Goal: Task Accomplishment & Management: Manage account settings

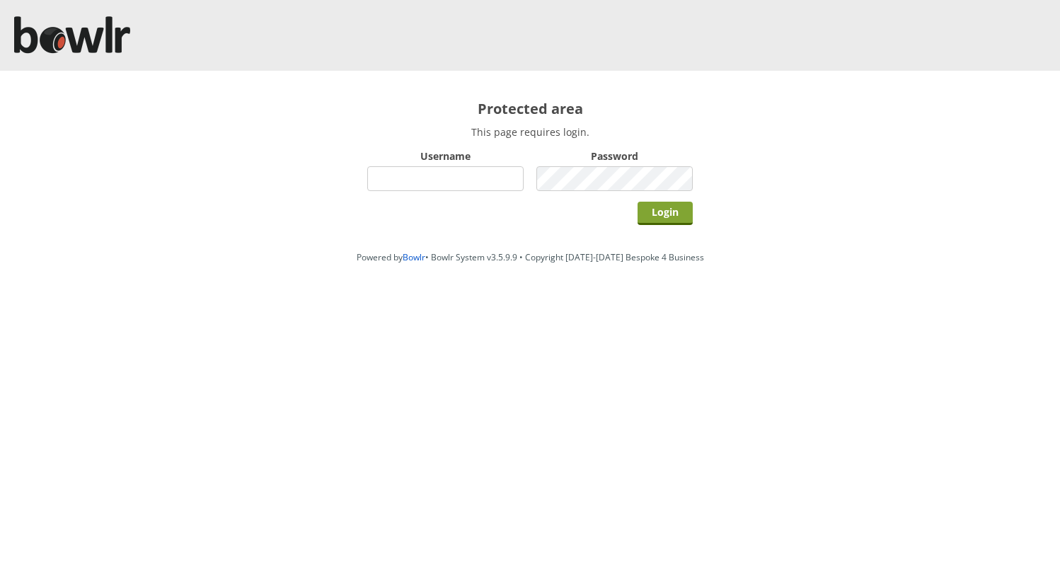
type input "grahamw"
click at [669, 204] on input "Login" at bounding box center [664, 213] width 55 height 23
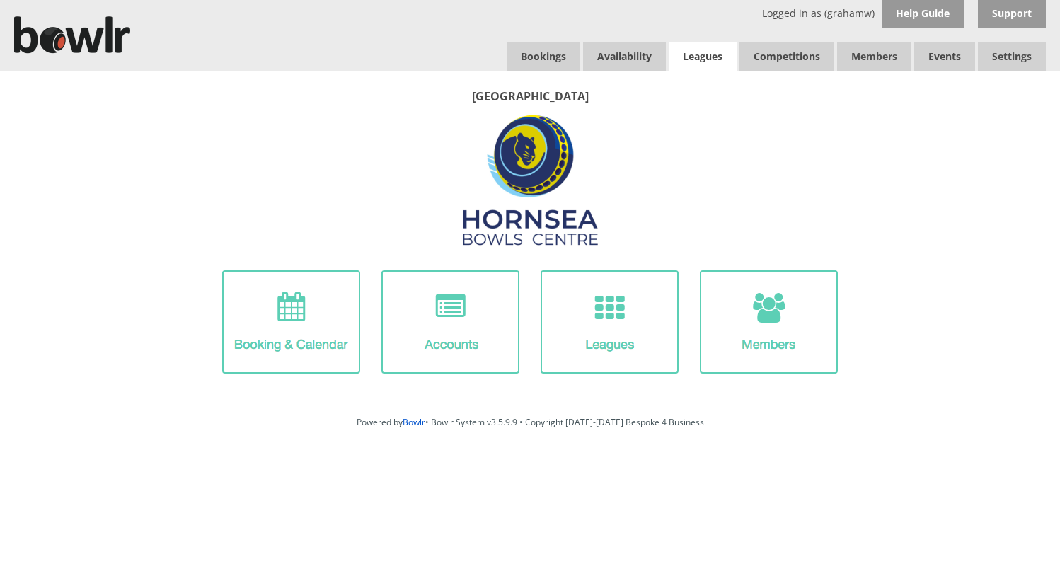
click at [698, 52] on link "Leagues" at bounding box center [703, 56] width 68 height 28
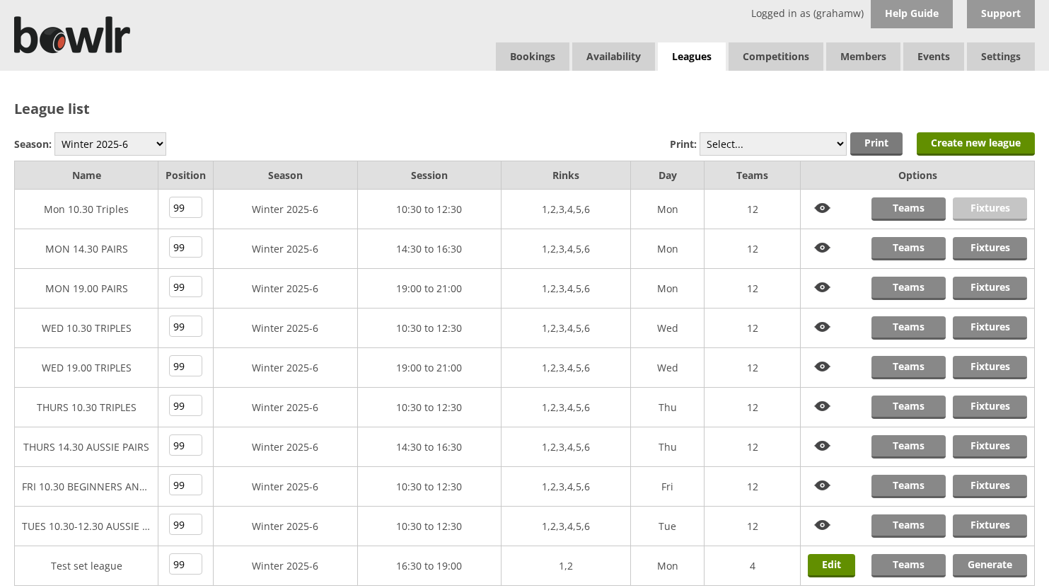
click at [981, 207] on link "Fixtures" at bounding box center [990, 208] width 74 height 23
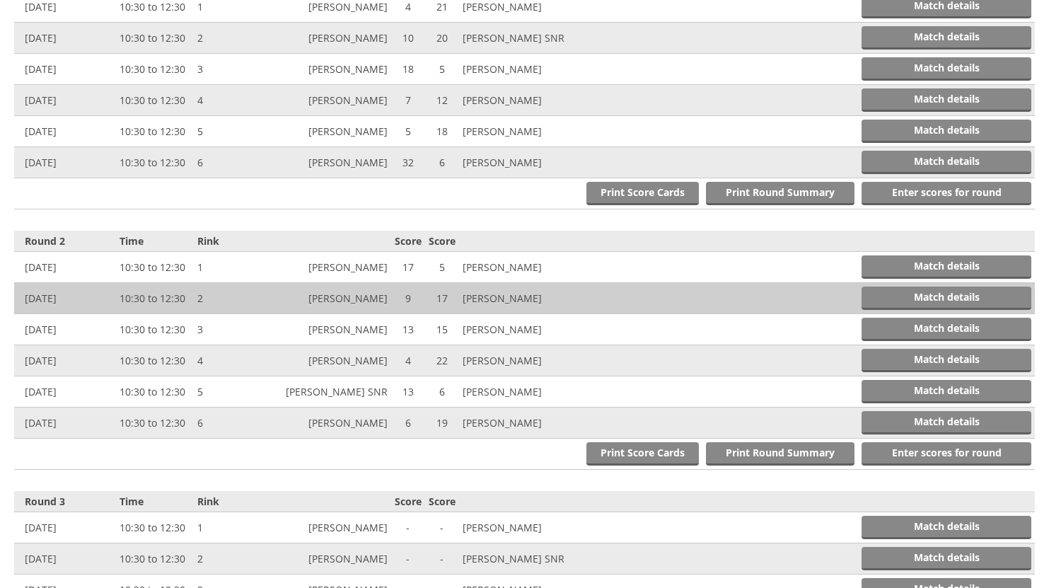
scroll to position [637, 0]
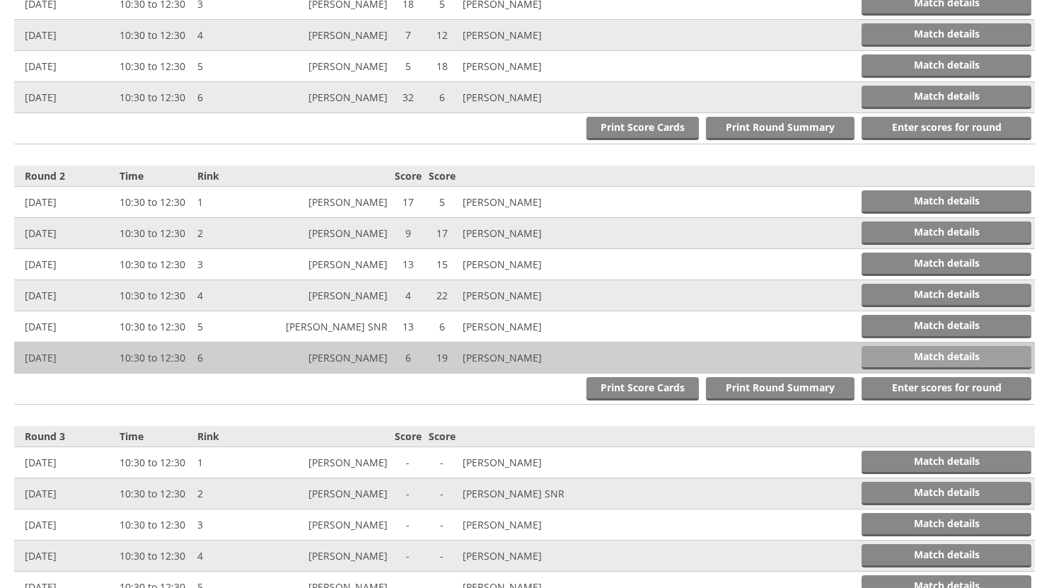
click at [928, 355] on link "Match details" at bounding box center [947, 357] width 170 height 23
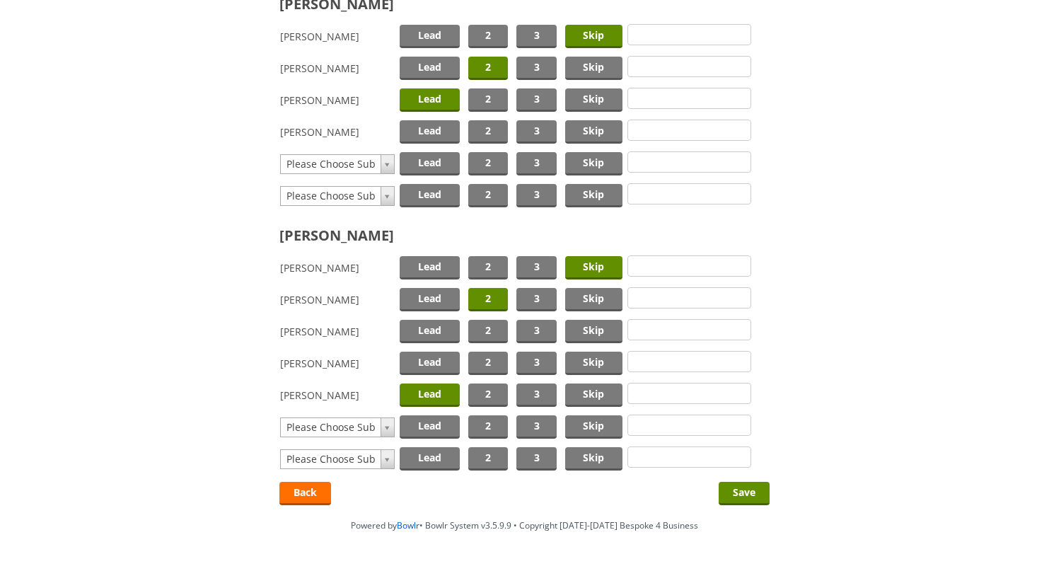
scroll to position [283, 0]
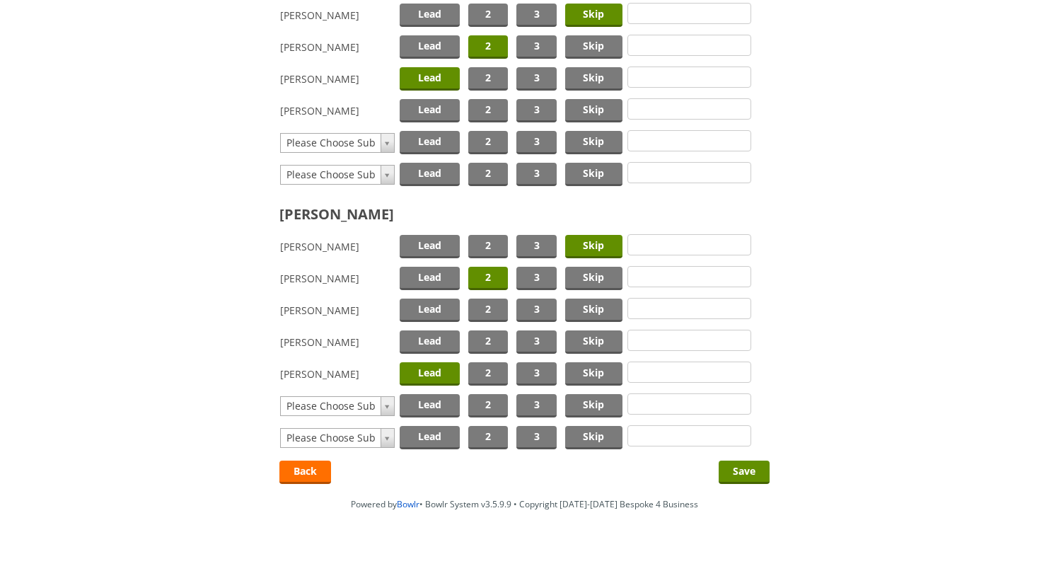
click at [478, 275] on span "2" at bounding box center [488, 278] width 40 height 23
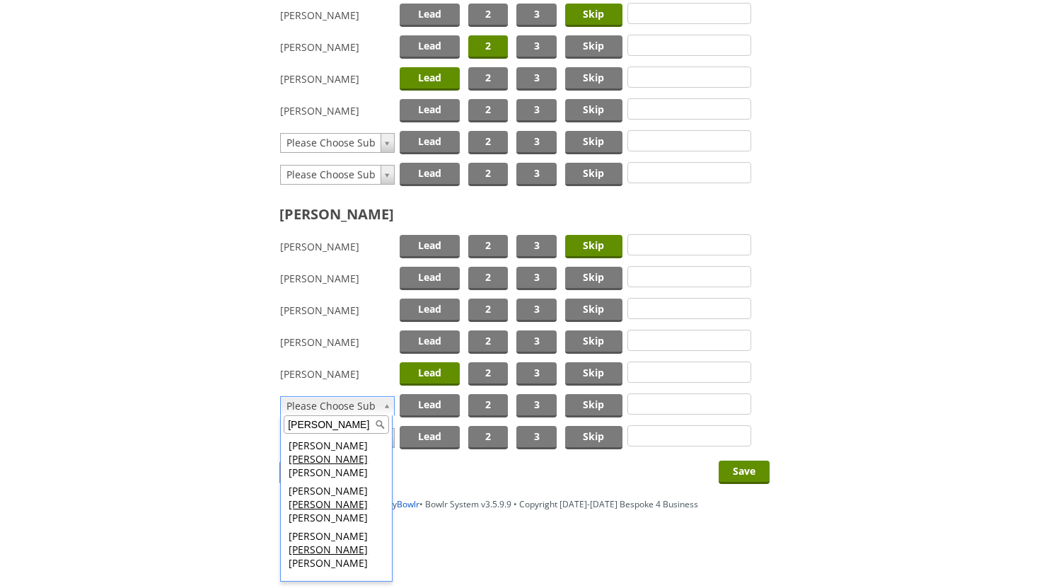
type input "BRAD"
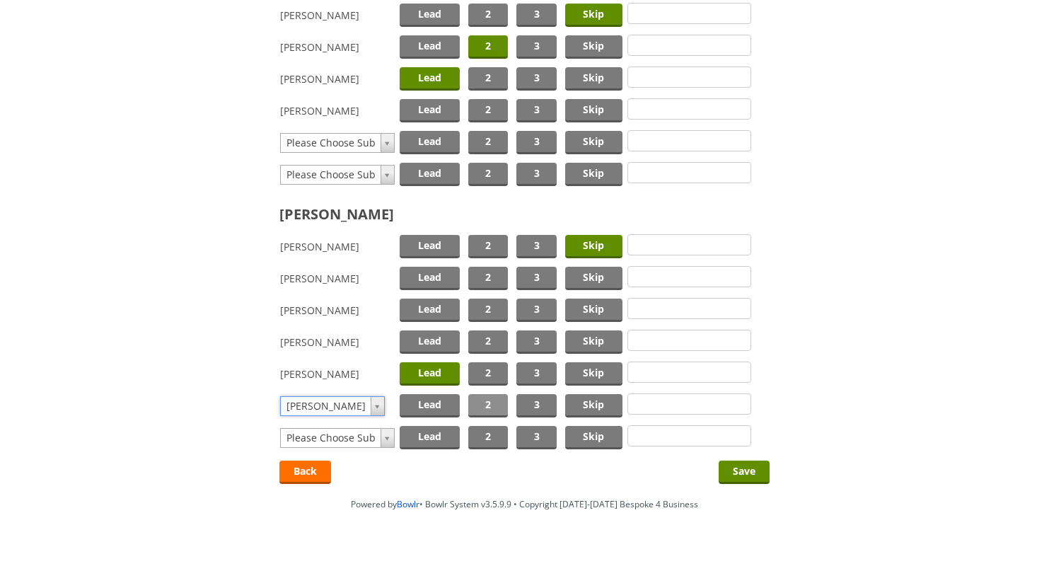
click at [483, 402] on span "2" at bounding box center [488, 405] width 40 height 23
click at [746, 472] on input "Save" at bounding box center [744, 472] width 51 height 23
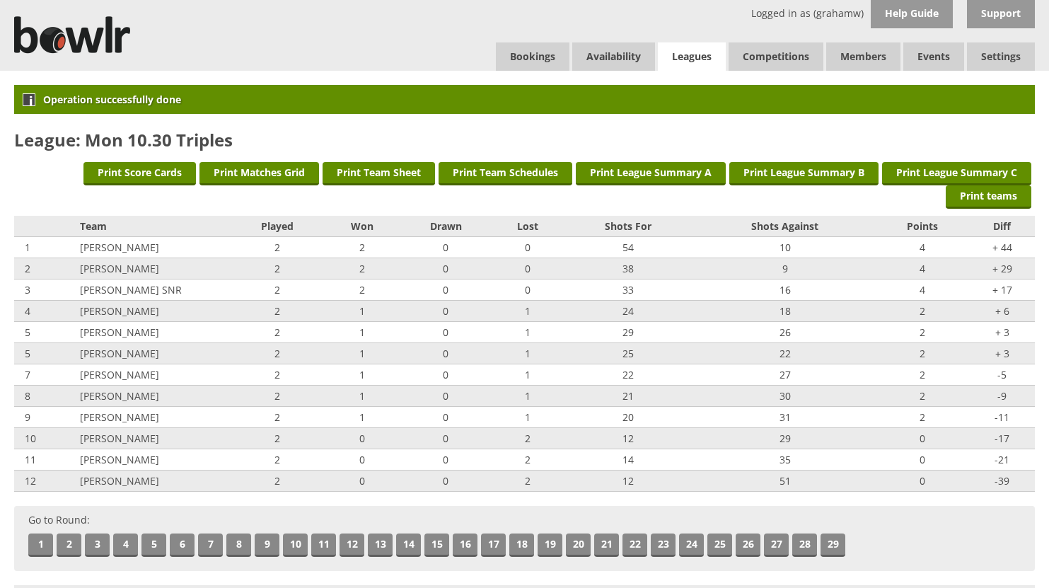
click at [695, 49] on link "Leagues" at bounding box center [692, 56] width 68 height 29
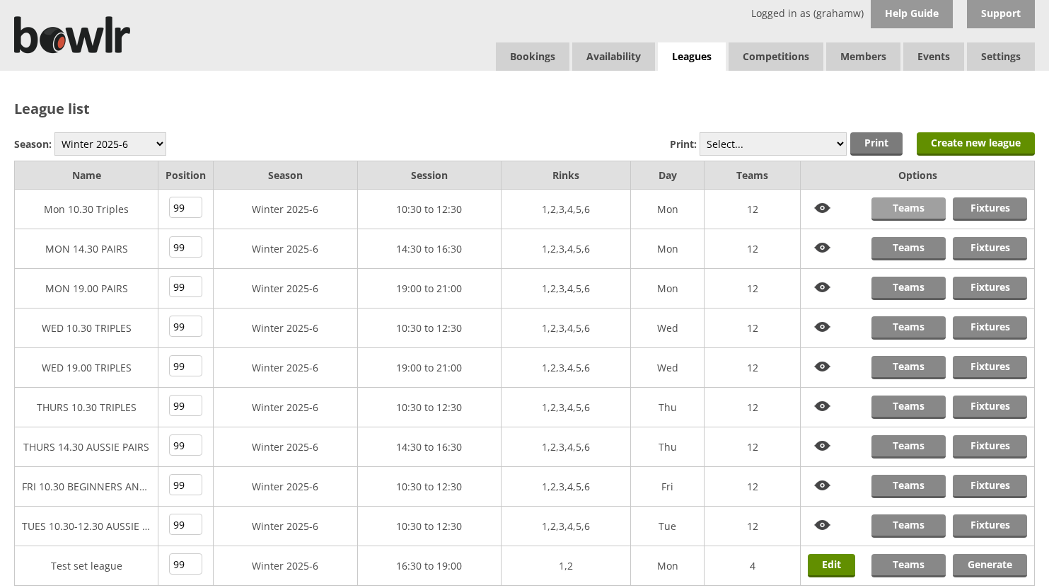
click at [894, 208] on link "Teams" at bounding box center [909, 208] width 74 height 23
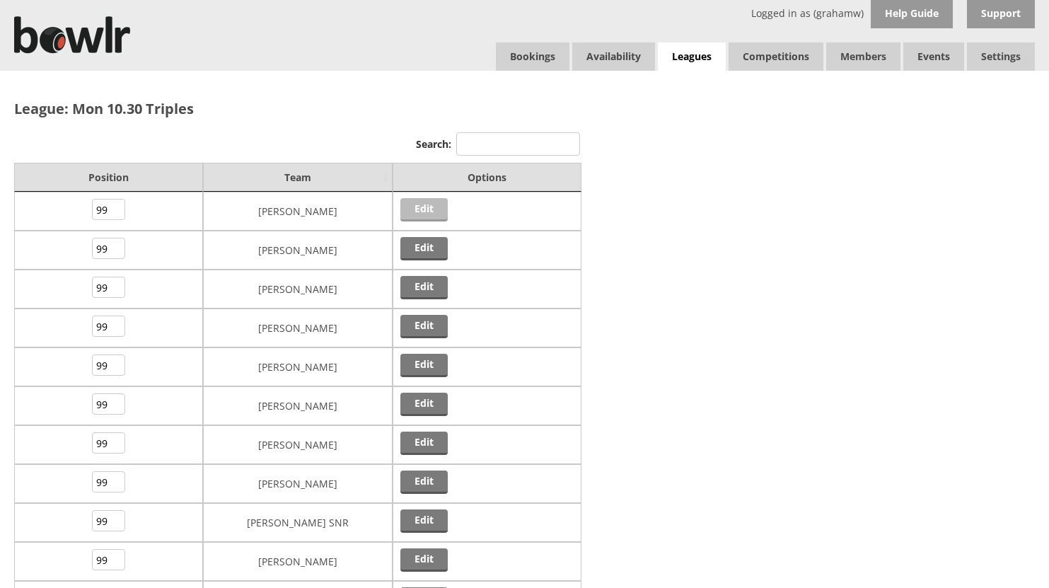
click at [420, 209] on link "Edit" at bounding box center [423, 209] width 47 height 23
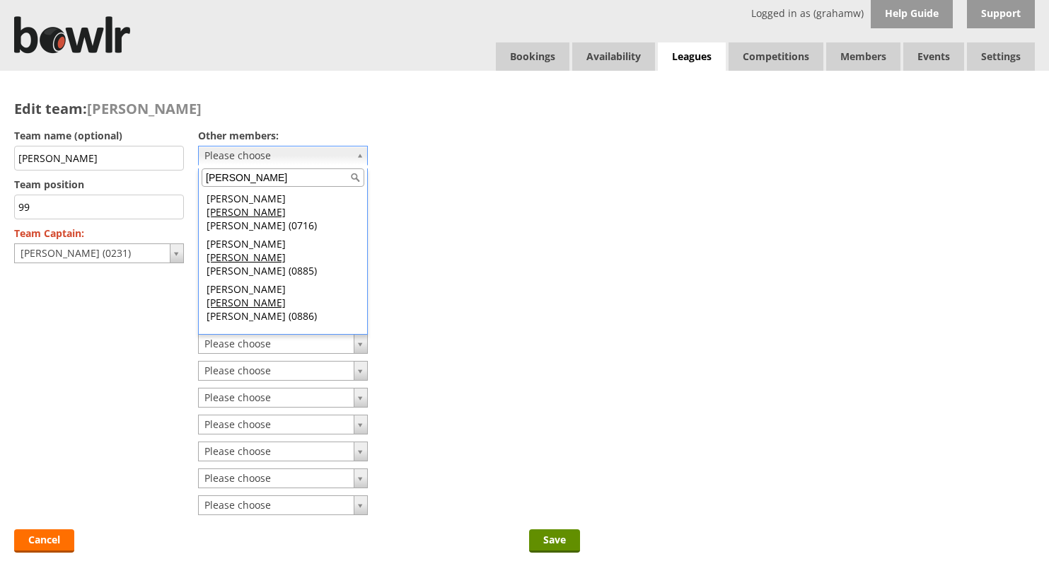
type input "BRAD"
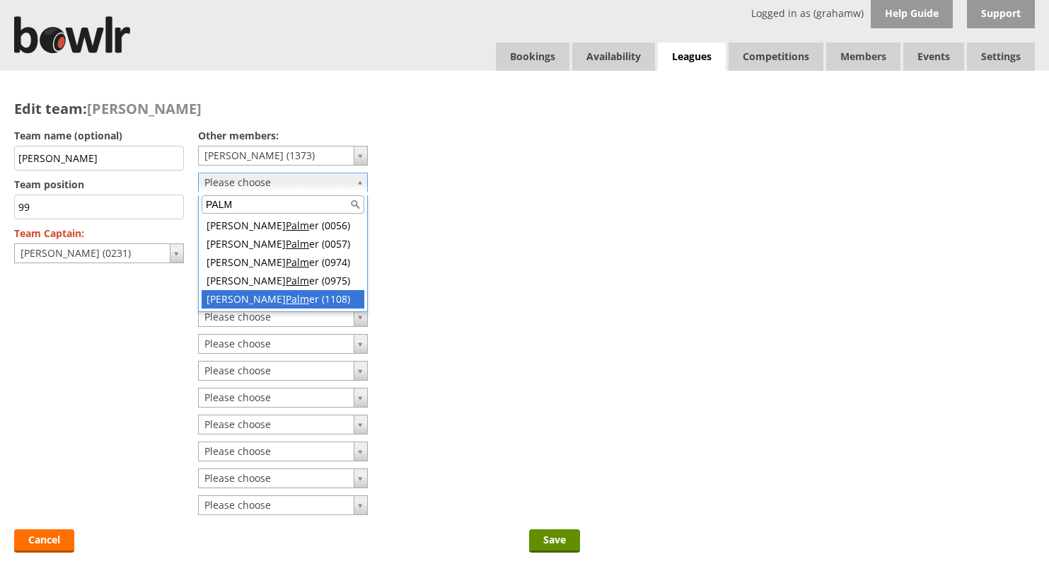
type input "PALM"
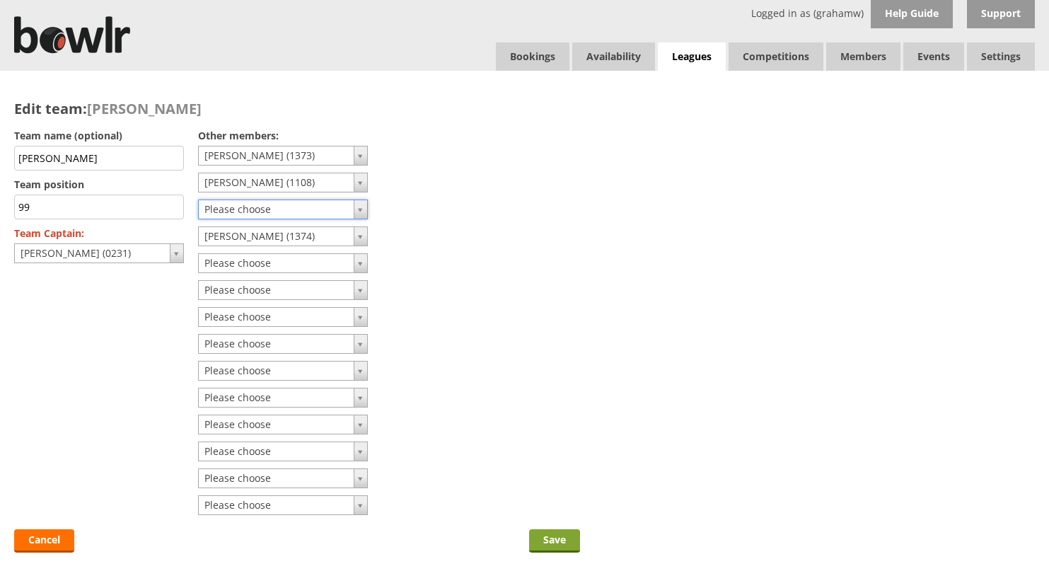
click at [550, 534] on input "Save" at bounding box center [554, 540] width 51 height 23
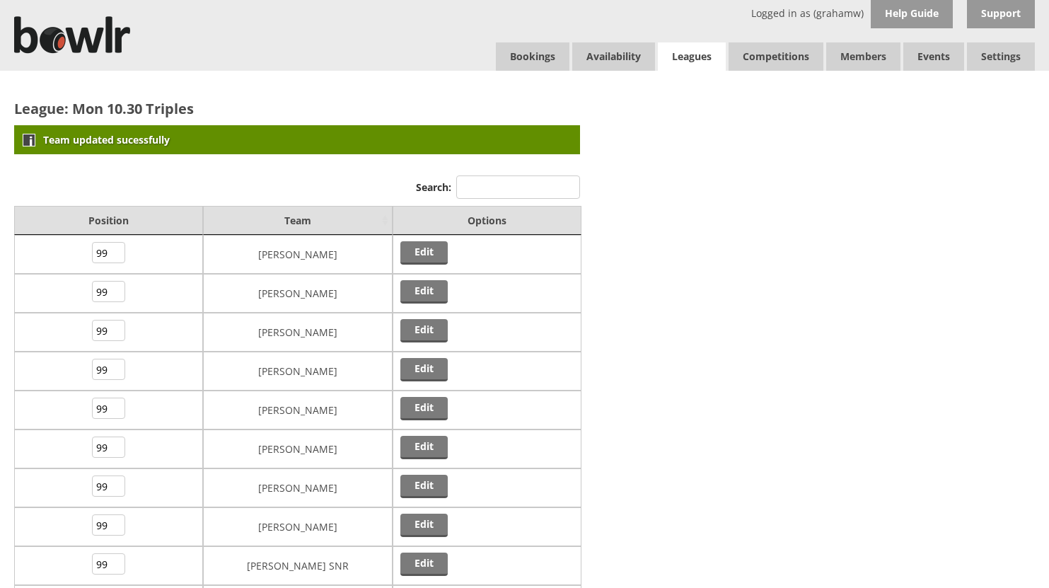
click at [691, 57] on link "Leagues" at bounding box center [692, 56] width 68 height 29
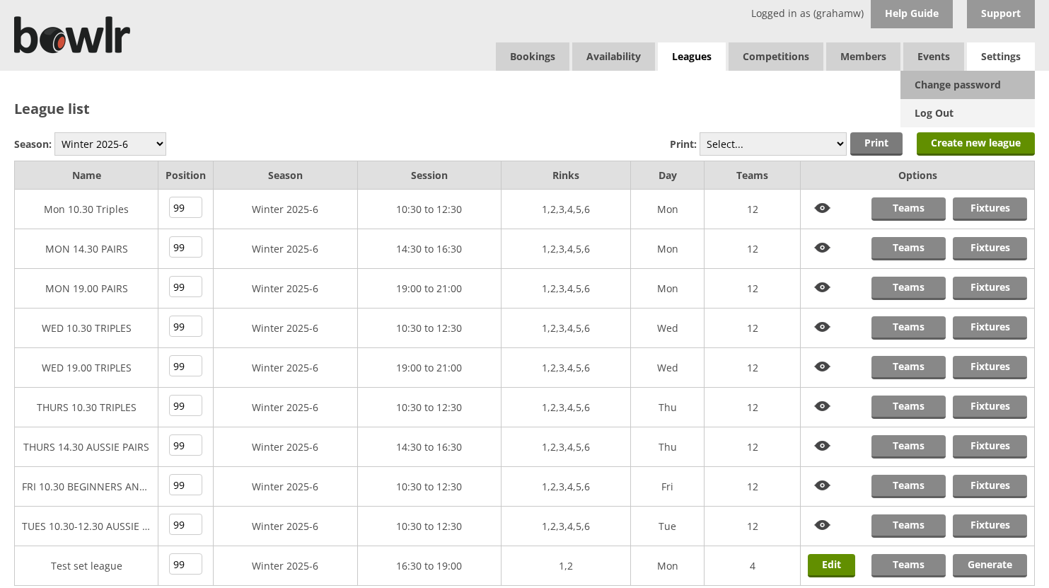
click at [954, 112] on link "Log Out" at bounding box center [968, 113] width 134 height 28
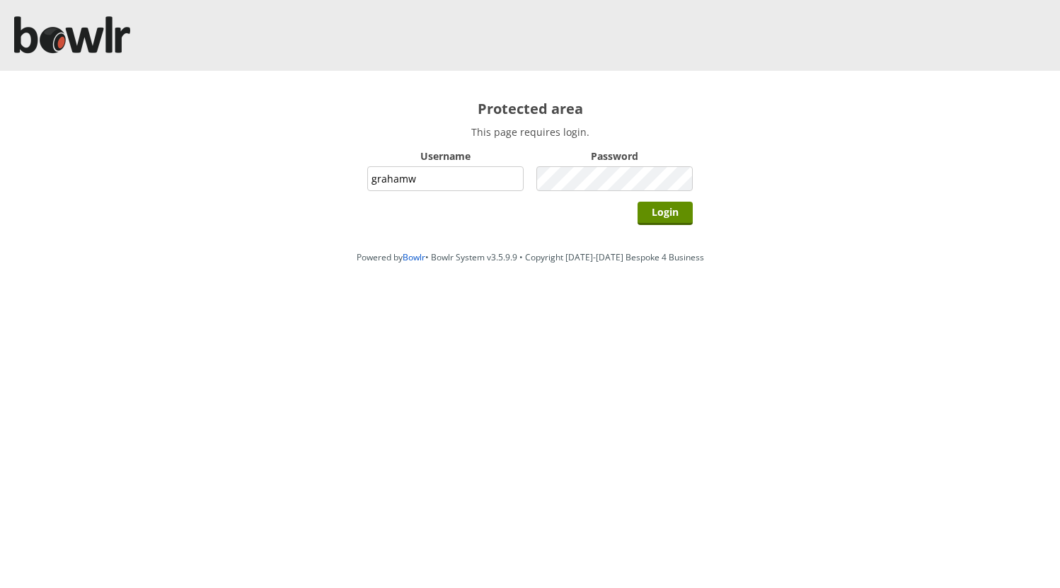
click at [493, 178] on input "grahamw" at bounding box center [445, 178] width 156 height 25
type input "hornseaindoorbowlsclub"
click at [658, 208] on input "Login" at bounding box center [664, 213] width 55 height 23
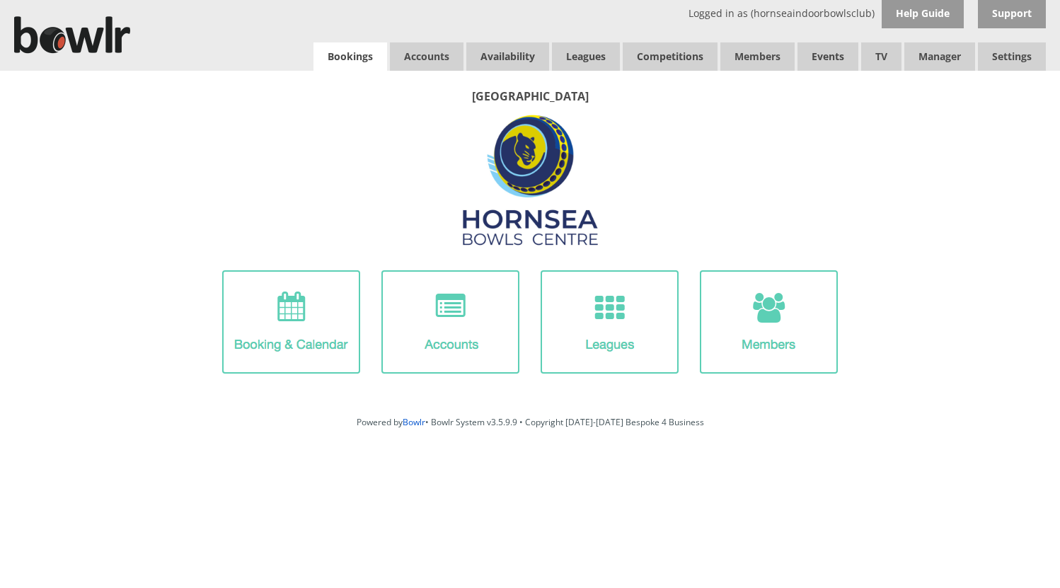
click at [359, 54] on link "Bookings" at bounding box center [350, 56] width 74 height 28
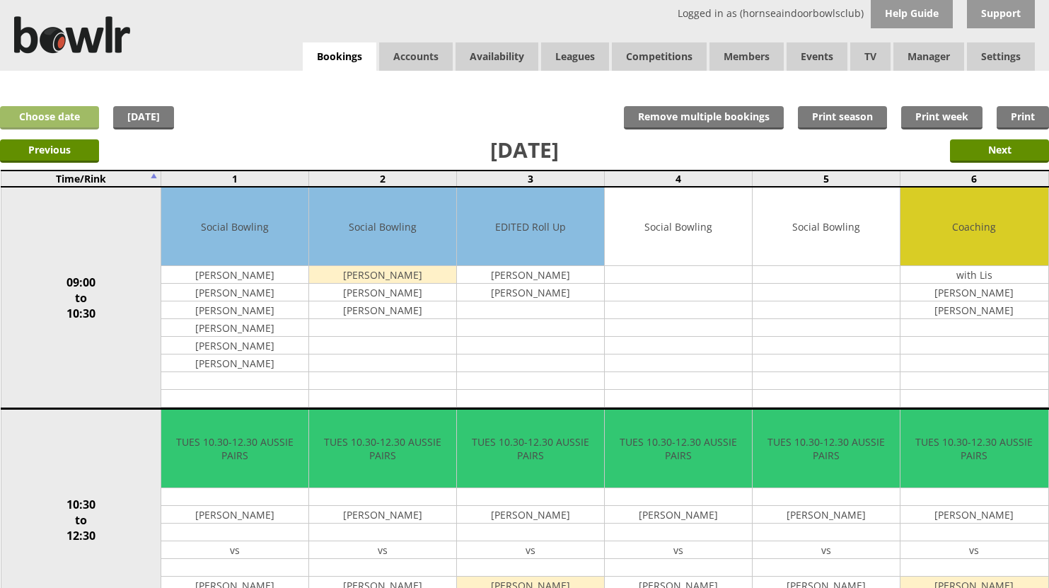
click at [73, 114] on link "Choose date" at bounding box center [49, 117] width 99 height 23
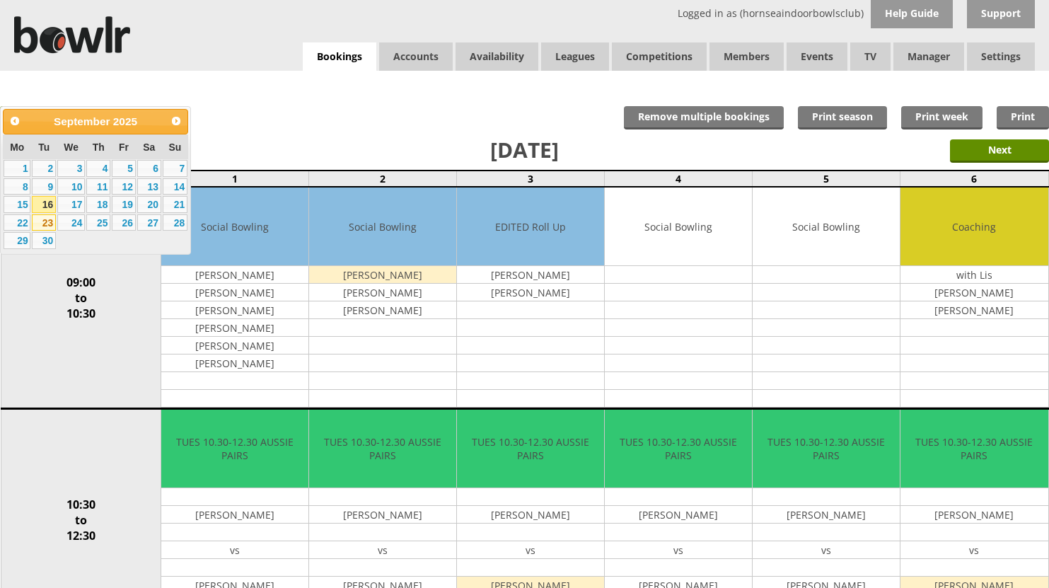
click at [45, 224] on link "23" at bounding box center [44, 222] width 24 height 17
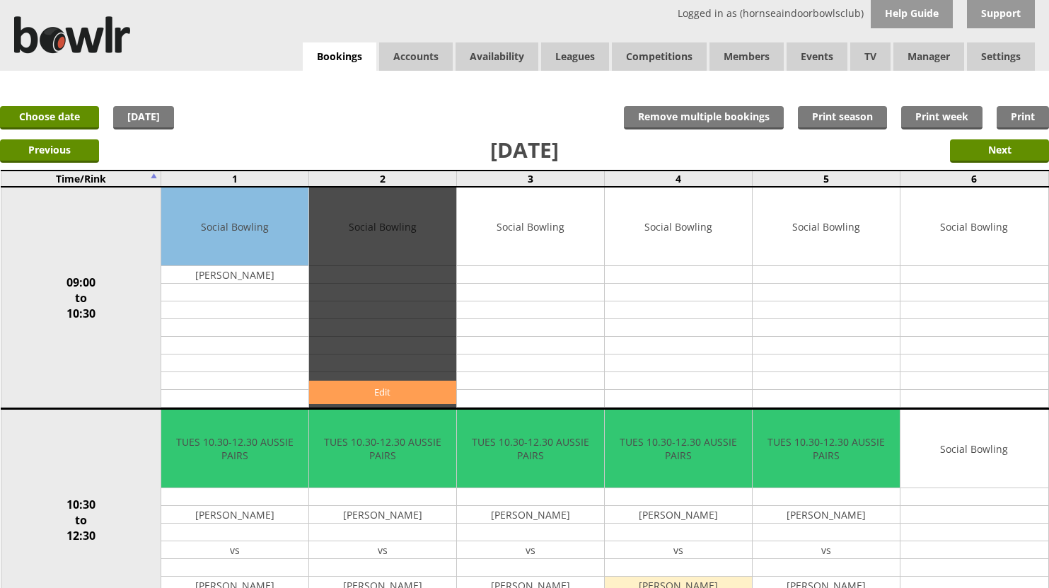
click at [383, 389] on link "Edit" at bounding box center [382, 392] width 147 height 23
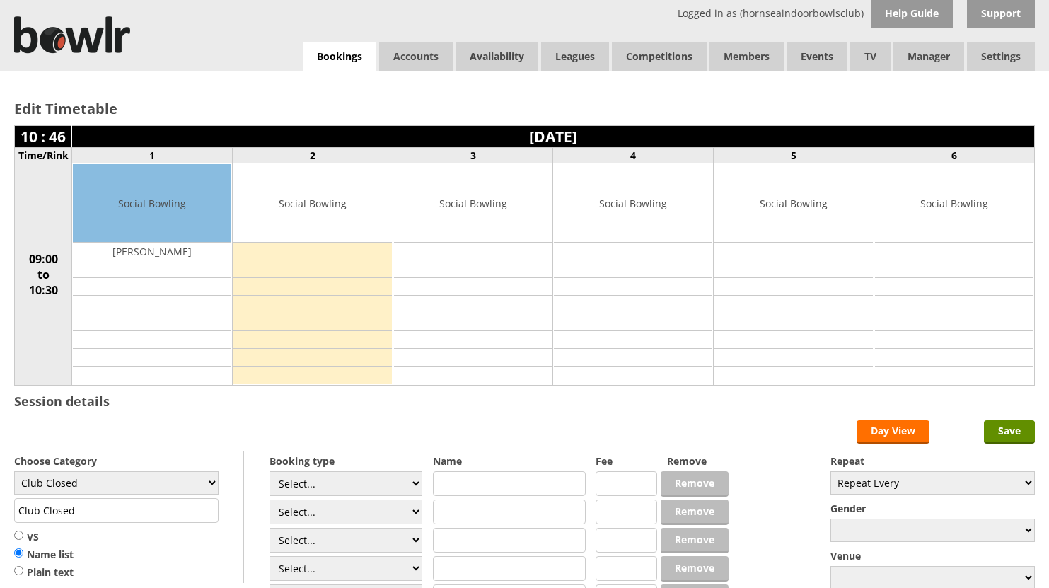
click at [330, 248] on td at bounding box center [312, 252] width 158 height 18
click at [308, 301] on td at bounding box center [312, 305] width 158 height 18
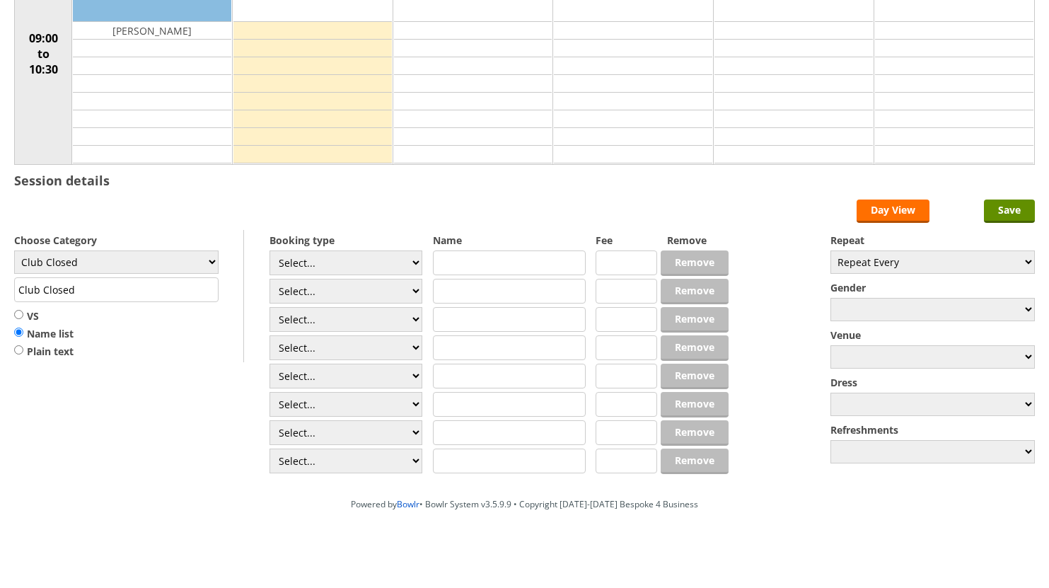
scroll to position [223, 0]
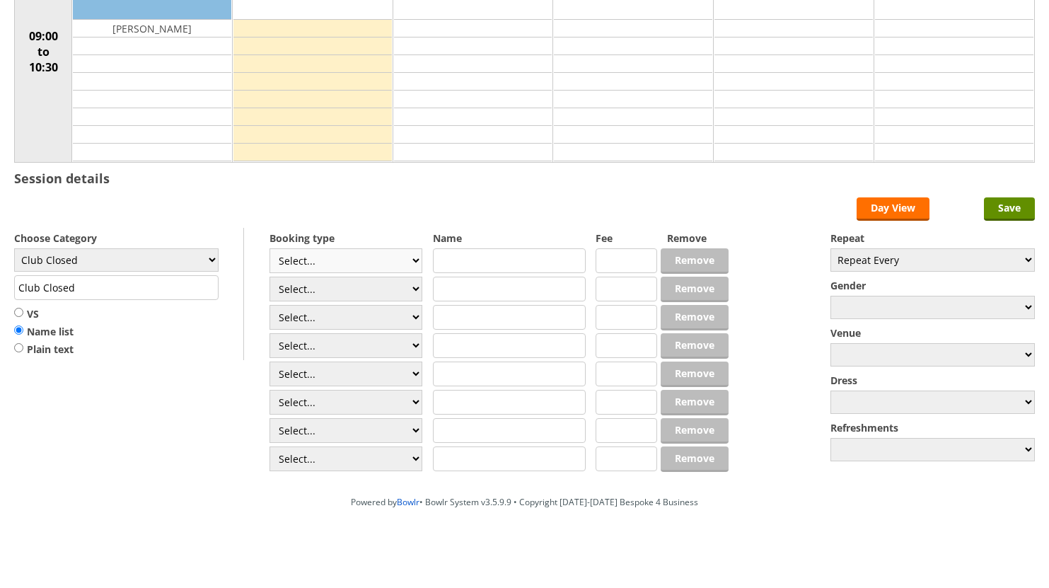
click at [417, 260] on select "Select... Club Competition (Member) Club Competition (Visitor) National (Member…" at bounding box center [346, 260] width 153 height 25
select select "1_54"
click at [270, 248] on select "Select... Club Competition (Member) Club Competition (Visitor) National (Member…" at bounding box center [346, 260] width 153 height 25
type input "3.0000"
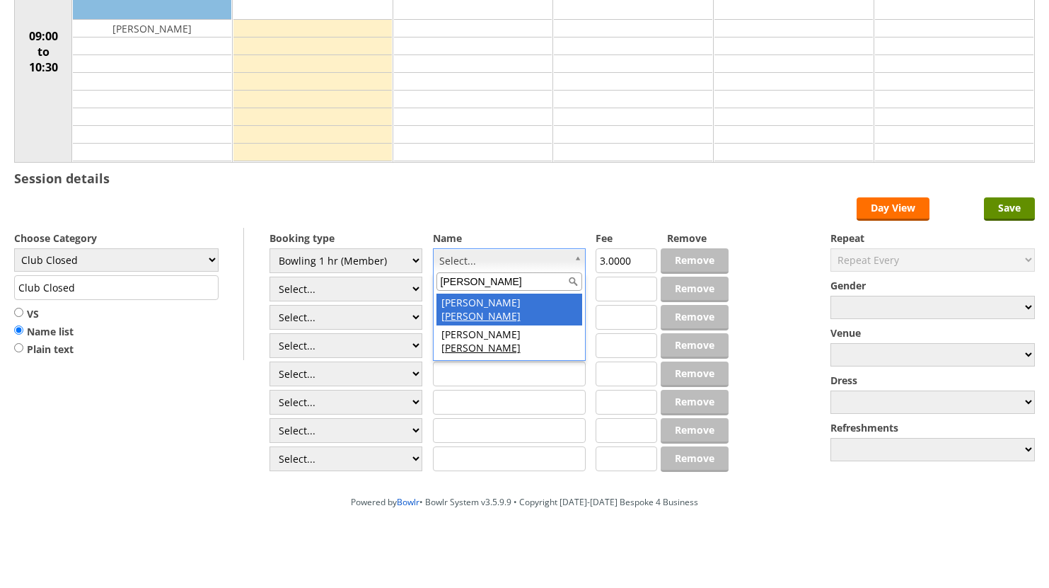
type input "fink"
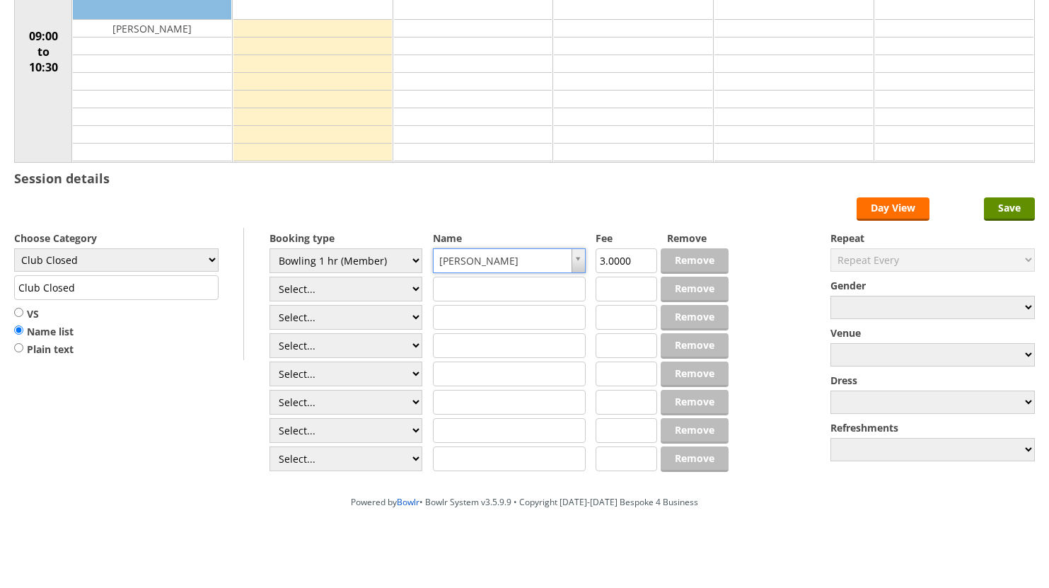
click at [522, 287] on input "text" at bounding box center [509, 289] width 153 height 25
click at [538, 290] on input "fink" at bounding box center [509, 289] width 153 height 25
type input "f"
type input "Sally Fink"
click at [518, 315] on input "text" at bounding box center [509, 317] width 153 height 25
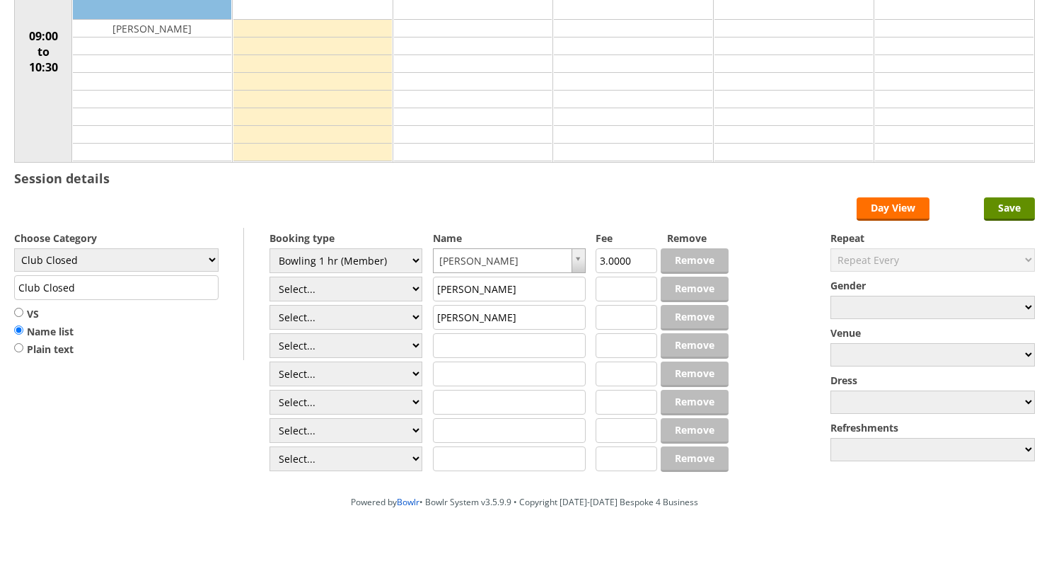
type input "Mccloud lousie"
click at [509, 348] on input "text" at bounding box center [509, 345] width 153 height 25
click at [1003, 209] on input "Save" at bounding box center [1009, 208] width 51 height 23
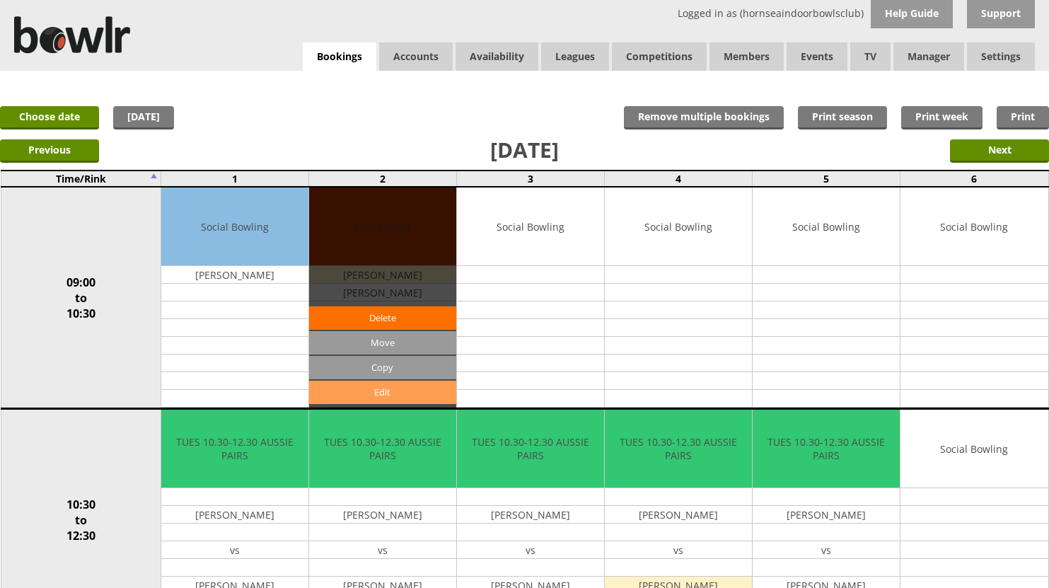
click at [385, 389] on link "Edit" at bounding box center [382, 392] width 147 height 23
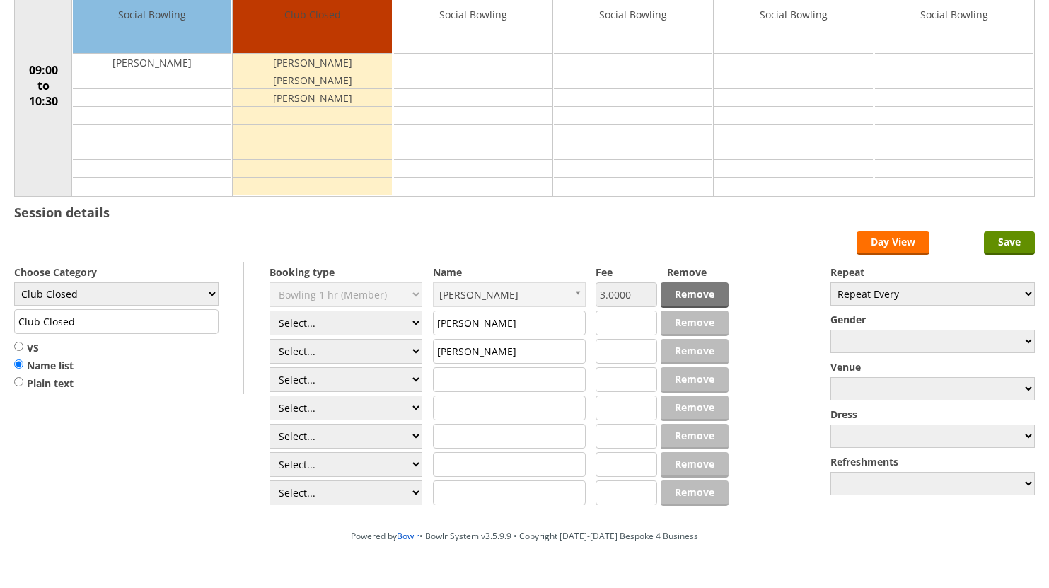
scroll to position [212, 0]
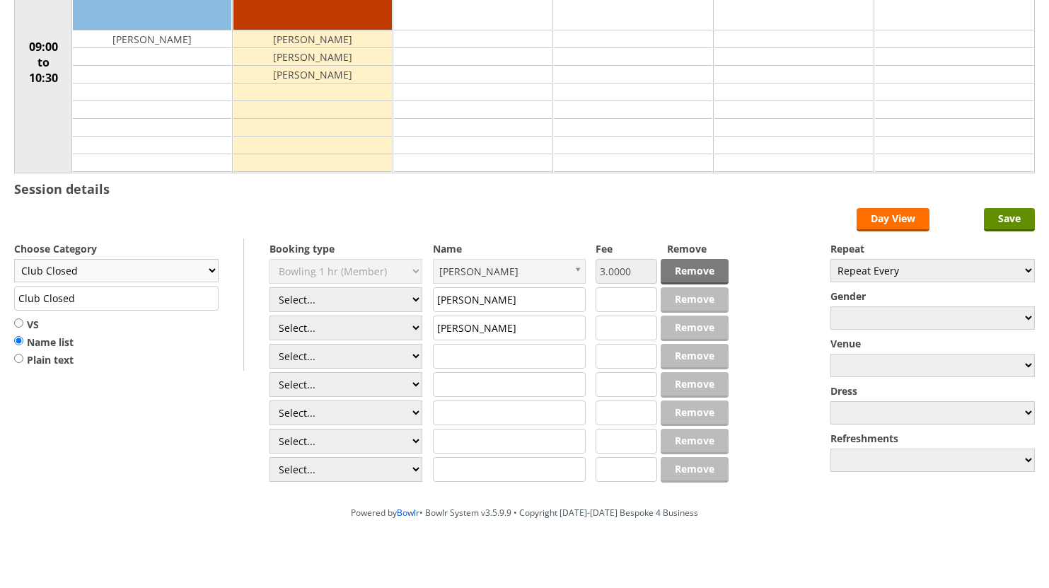
click at [213, 271] on select "Club Closed Singles League Triples League Pairs League Friendly Social Bowling …" at bounding box center [116, 270] width 204 height 23
select select "132"
click at [14, 259] on select "Club Closed Singles League Triples League Pairs League Friendly Social Bowling …" at bounding box center [116, 270] width 204 height 23
type input "Social Bowling"
click at [1018, 217] on input "Save" at bounding box center [1009, 219] width 51 height 23
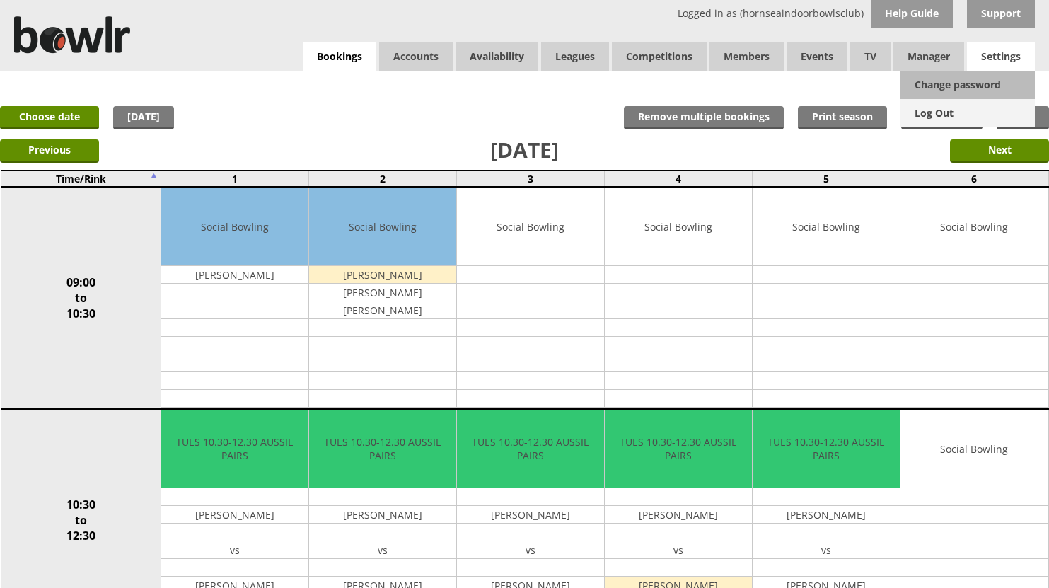
click at [928, 112] on link "Log Out" at bounding box center [968, 113] width 134 height 28
